Goal: Check status

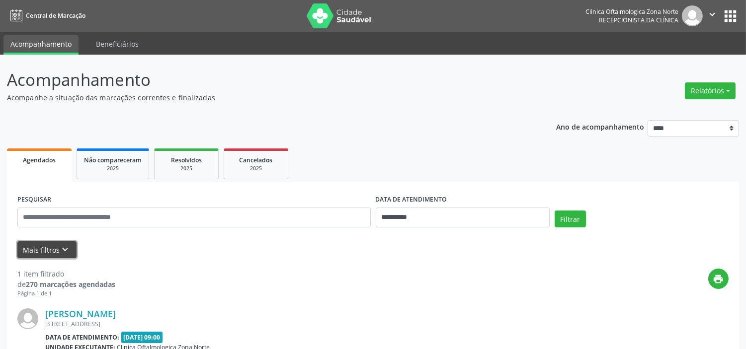
click at [54, 250] on button "Mais filtros keyboard_arrow_down" at bounding box center [46, 250] width 59 height 17
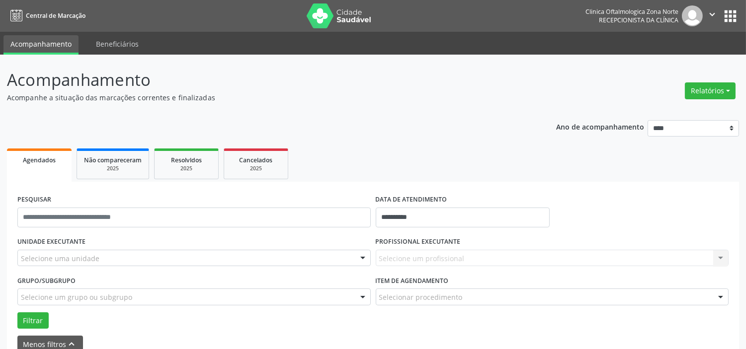
click at [124, 252] on div "Selecione uma unidade" at bounding box center [193, 258] width 353 height 17
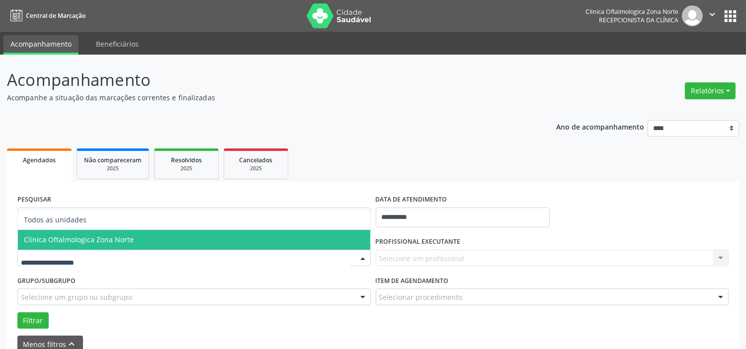
click at [127, 241] on span "Clinica Oftalmologica Zona Norte" at bounding box center [79, 239] width 110 height 9
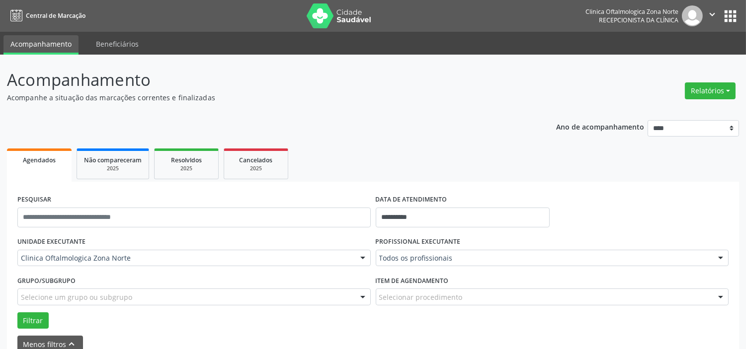
click at [133, 296] on div "Selecione um grupo ou subgrupo" at bounding box center [193, 297] width 353 height 17
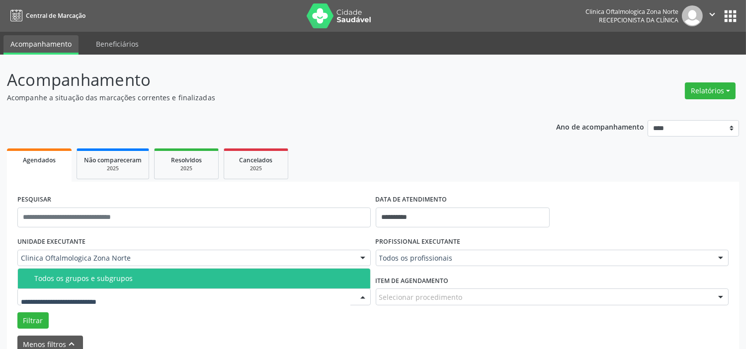
click at [133, 282] on div "Todos os grupos e subgrupos" at bounding box center [199, 279] width 330 height 8
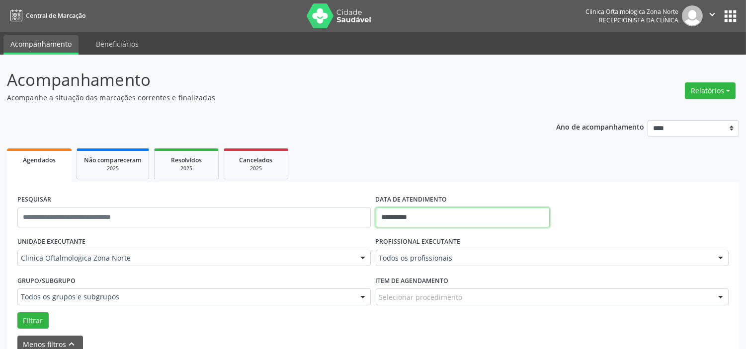
click at [456, 219] on input "**********" at bounding box center [463, 218] width 174 height 20
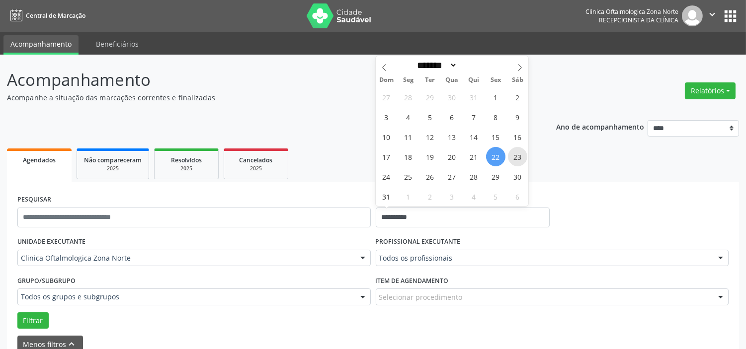
click at [515, 155] on span "23" at bounding box center [517, 156] width 19 height 19
type input "**********"
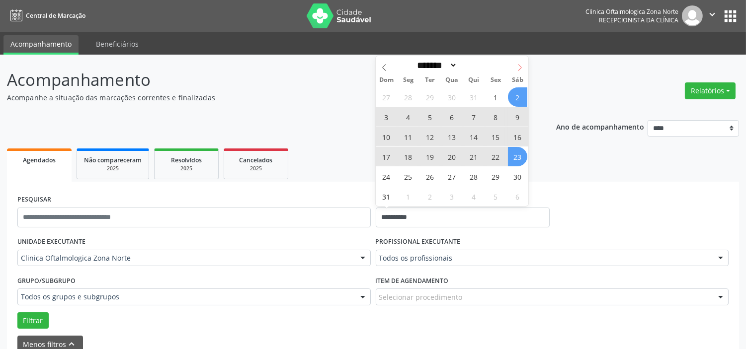
click at [518, 70] on icon at bounding box center [519, 67] width 7 height 7
select select "*"
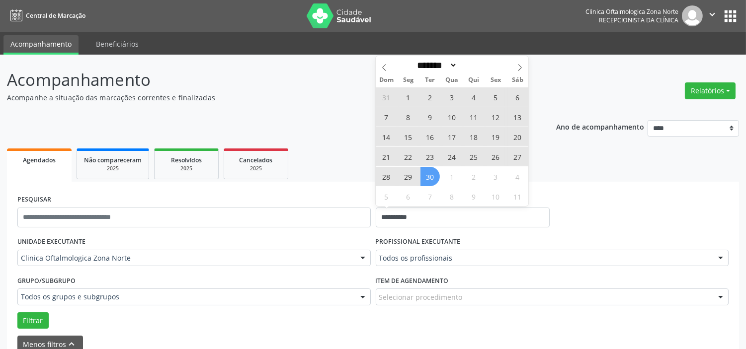
click at [432, 183] on span "30" at bounding box center [430, 176] width 19 height 19
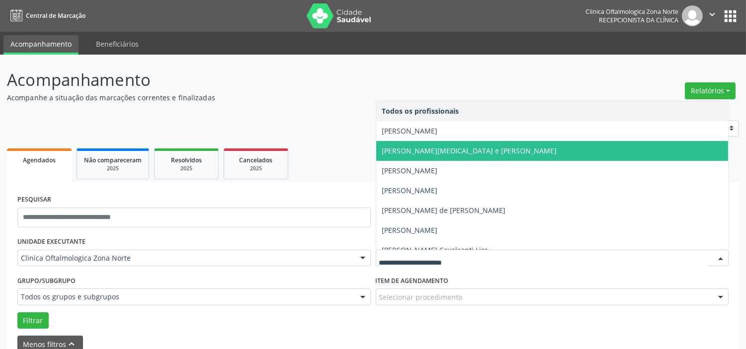
click at [424, 141] on span "[PERSON_NAME][MEDICAL_DATA] e [PERSON_NAME]" at bounding box center [552, 151] width 352 height 20
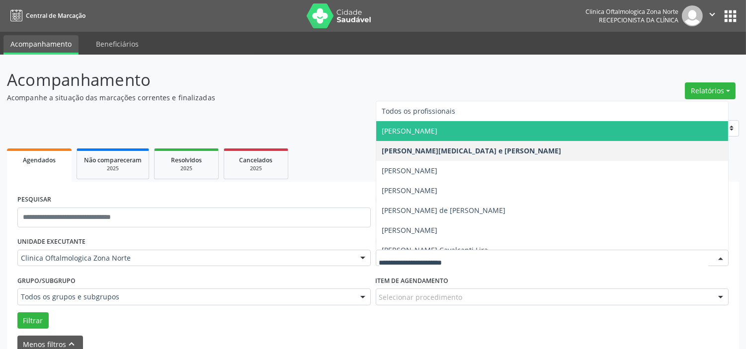
click at [420, 132] on span "[PERSON_NAME]" at bounding box center [410, 130] width 56 height 9
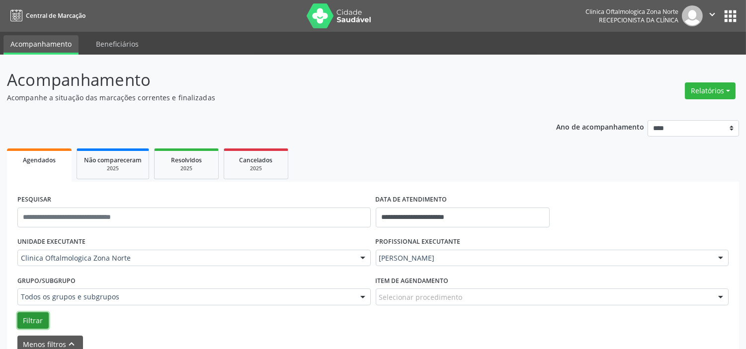
click at [36, 322] on button "Filtrar" at bounding box center [32, 321] width 31 height 17
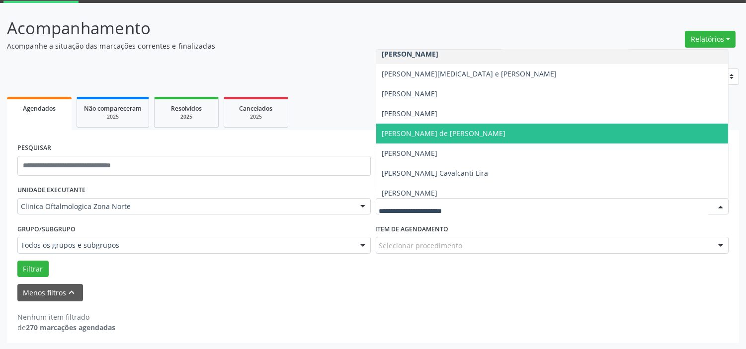
scroll to position [50, 0]
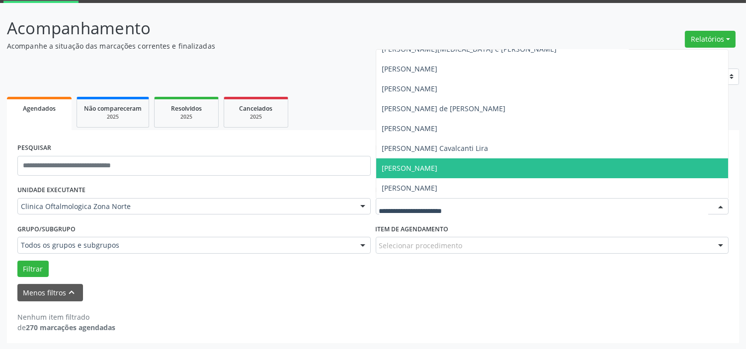
click at [438, 169] on span "[PERSON_NAME]" at bounding box center [410, 168] width 56 height 9
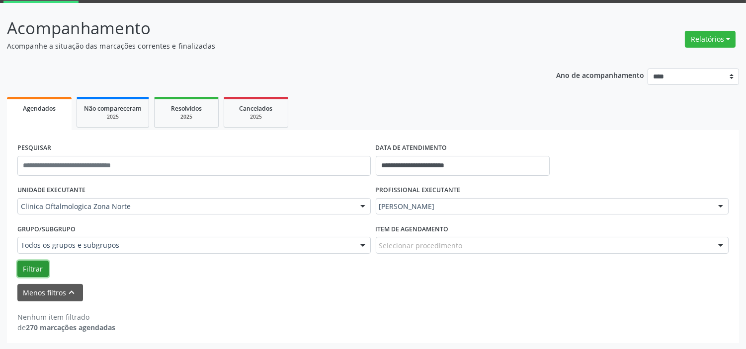
click at [40, 272] on button "Filtrar" at bounding box center [32, 269] width 31 height 17
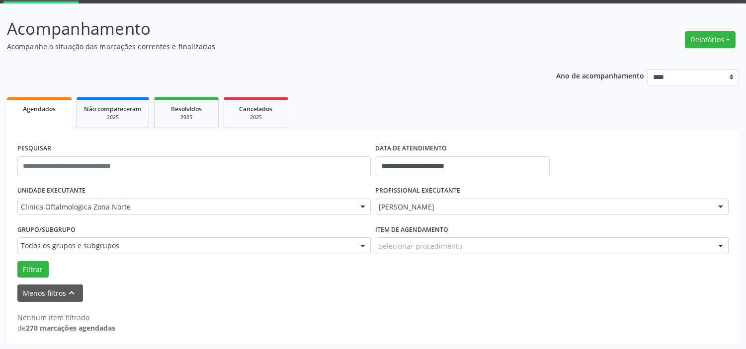
scroll to position [52, 0]
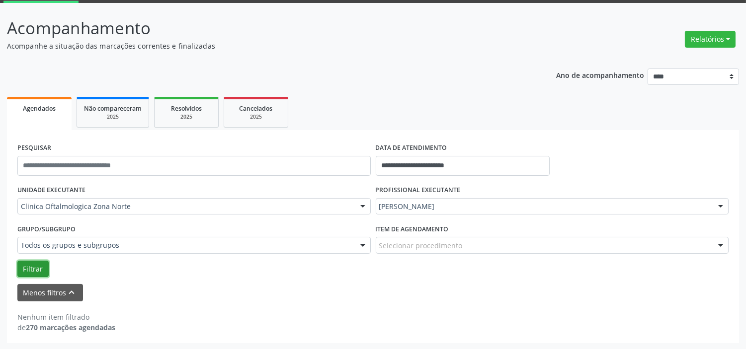
click at [38, 270] on button "Filtrar" at bounding box center [32, 269] width 31 height 17
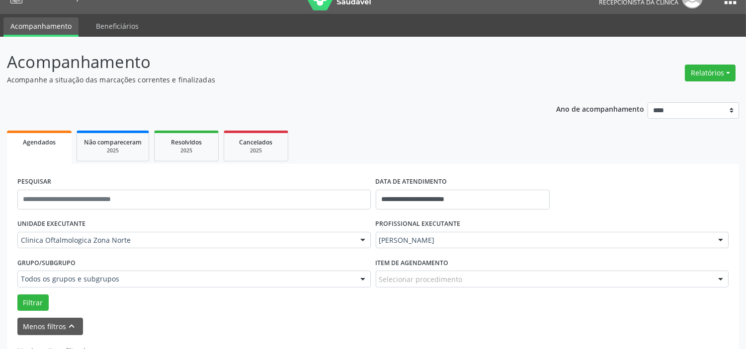
scroll to position [0, 0]
